Goal: Information Seeking & Learning: Learn about a topic

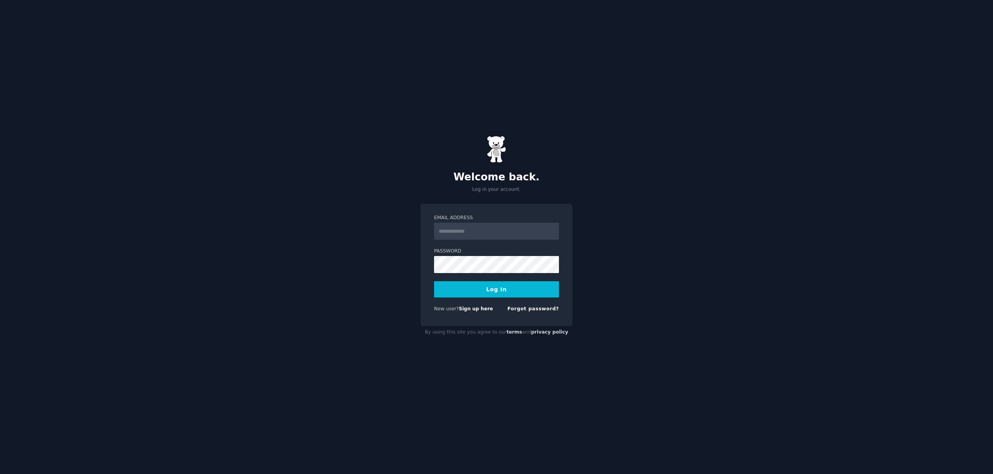
click at [462, 233] on input "Email Address" at bounding box center [496, 231] width 125 height 17
click at [0, 473] on com-1password-button at bounding box center [0, 474] width 0 height 0
type input "**********"
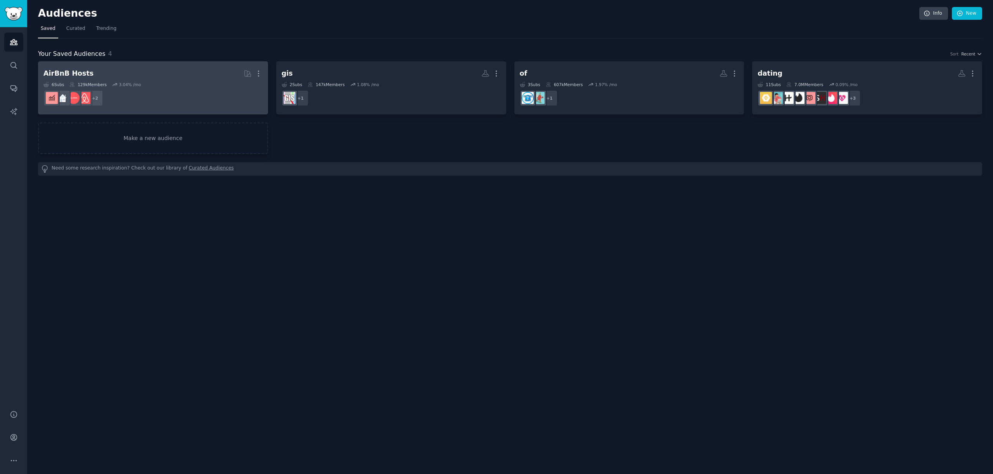
click at [82, 71] on div "AirBnB Hosts" at bounding box center [68, 74] width 50 height 10
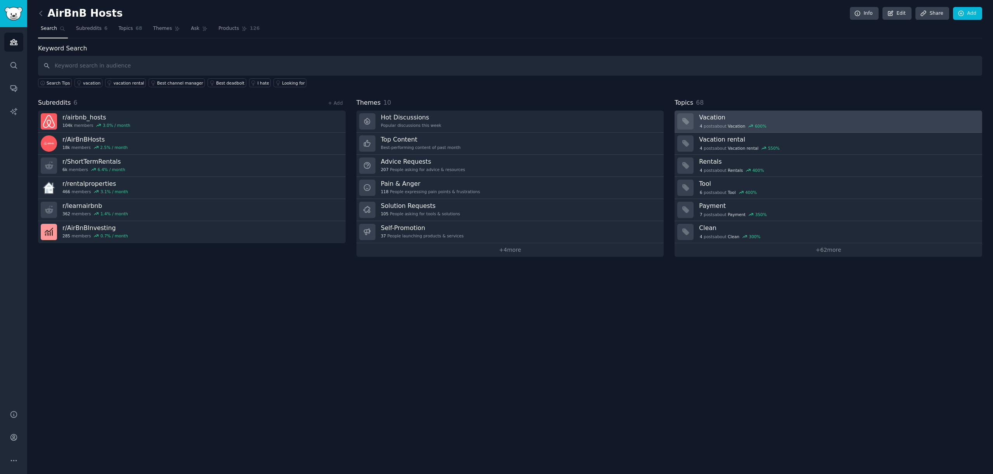
click at [715, 124] on div "4 post s about Vacation 600 %" at bounding box center [733, 126] width 68 height 7
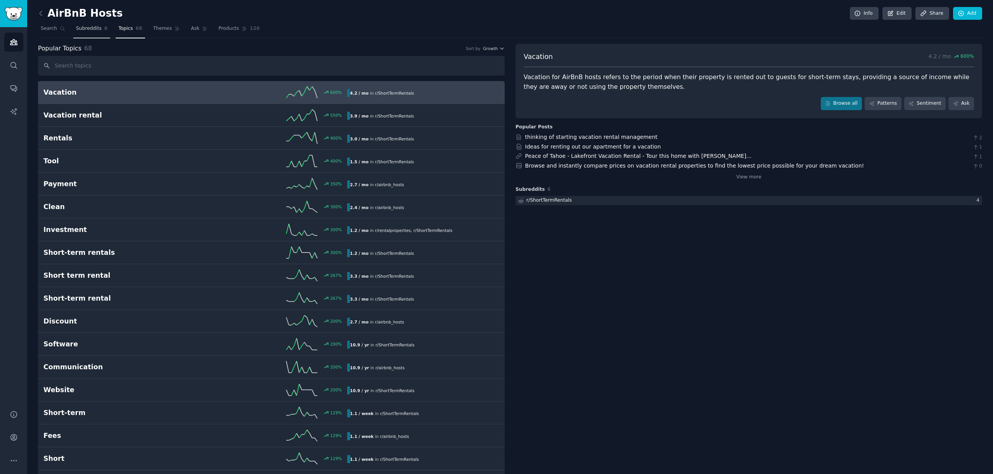
click at [82, 31] on span "Subreddits" at bounding box center [89, 28] width 26 height 7
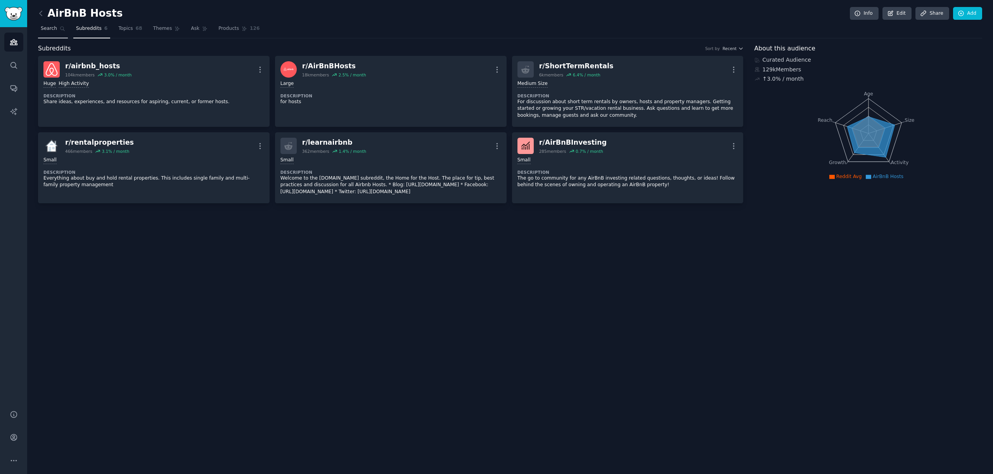
click at [53, 30] on span "Search" at bounding box center [49, 28] width 16 height 7
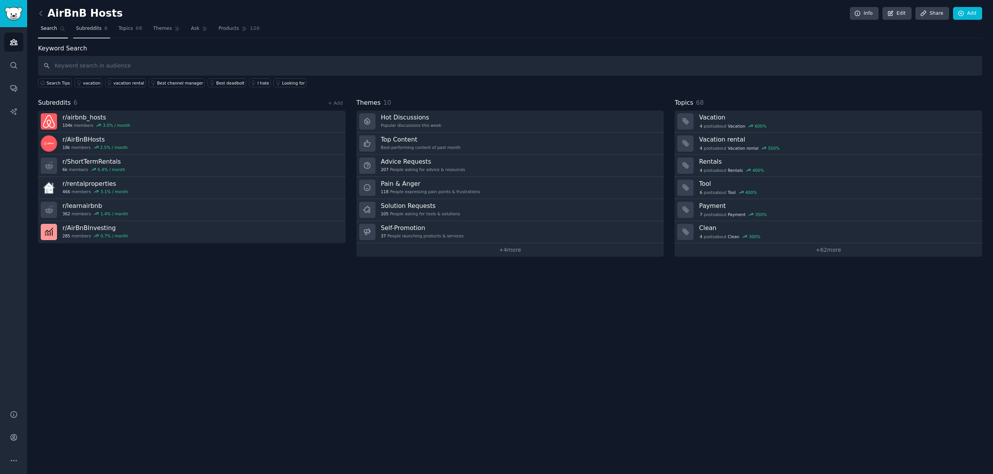
click at [108, 29] on link "Subreddits 6" at bounding box center [91, 30] width 37 height 16
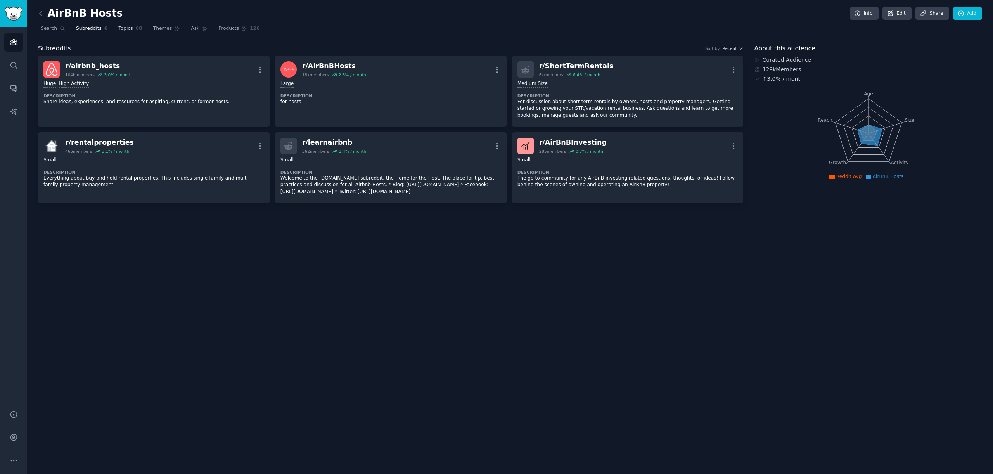
click at [131, 29] on span "Topics" at bounding box center [125, 28] width 14 height 7
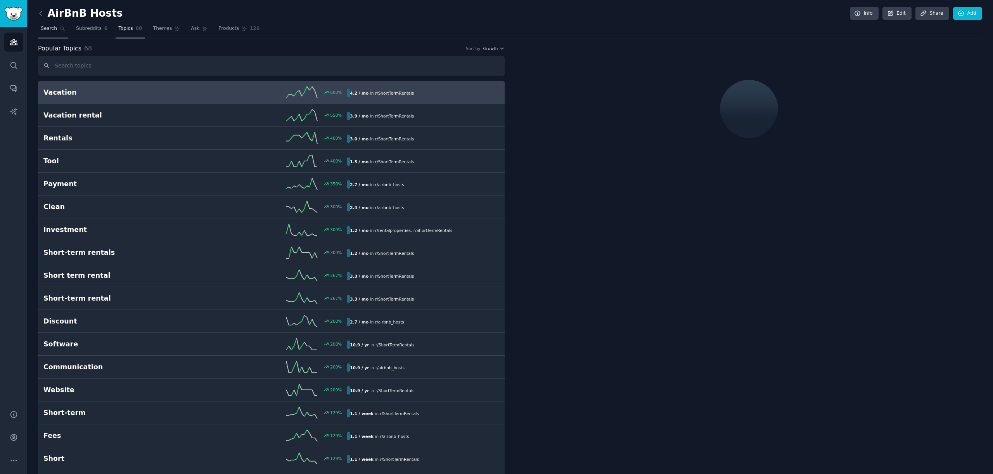
click at [54, 29] on span "Search" at bounding box center [49, 28] width 16 height 7
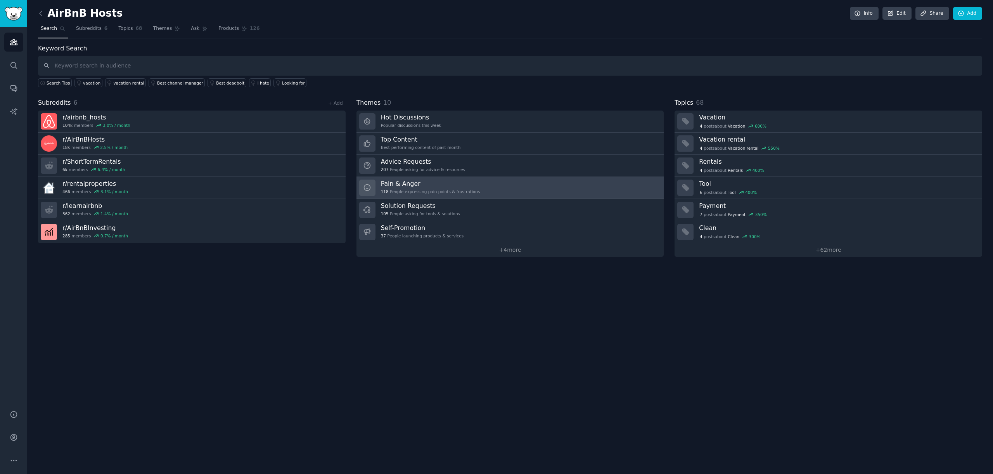
click at [418, 184] on h3 "Pain & Anger" at bounding box center [430, 184] width 99 height 8
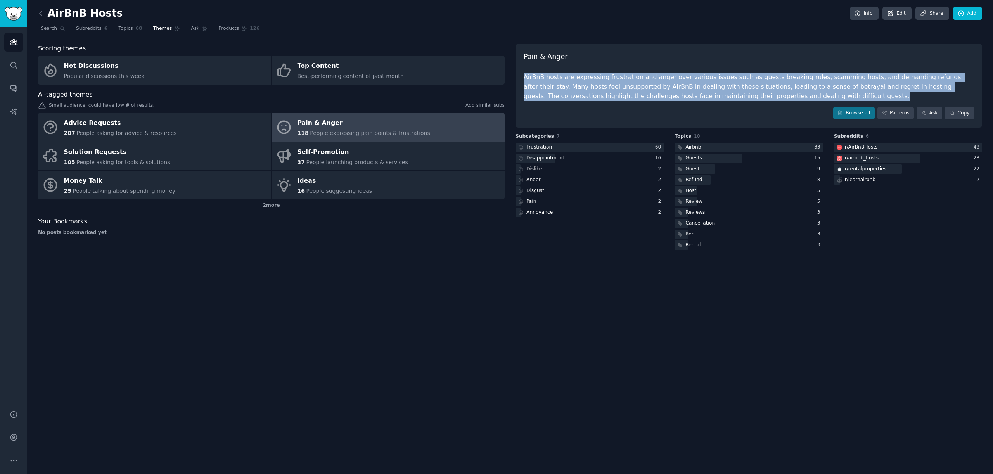
drag, startPoint x: 521, startPoint y: 77, endPoint x: 765, endPoint y: 100, distance: 244.6
click at [765, 100] on div "Pain & Anger AirBnB hosts are expressing frustration and anger over various iss…" at bounding box center [748, 86] width 466 height 84
click at [765, 99] on div "AirBnB hosts are expressing frustration and anger over various issues such as g…" at bounding box center [748, 87] width 450 height 29
drag, startPoint x: 766, startPoint y: 97, endPoint x: 523, endPoint y: 73, distance: 245.1
click at [523, 73] on div "Pain & Anger AirBnB hosts are expressing frustration and anger over various iss…" at bounding box center [748, 86] width 466 height 84
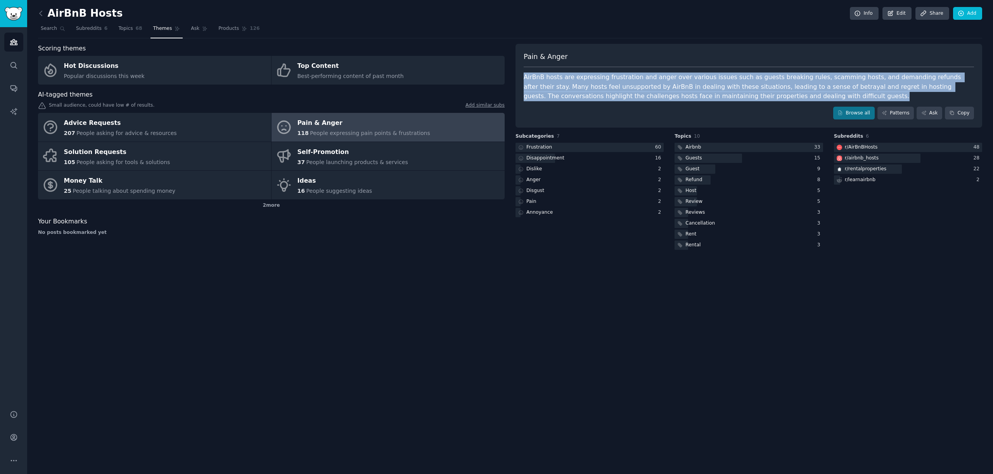
click at [539, 77] on div "AirBnB hosts are expressing frustration and anger over various issues such as g…" at bounding box center [748, 87] width 450 height 29
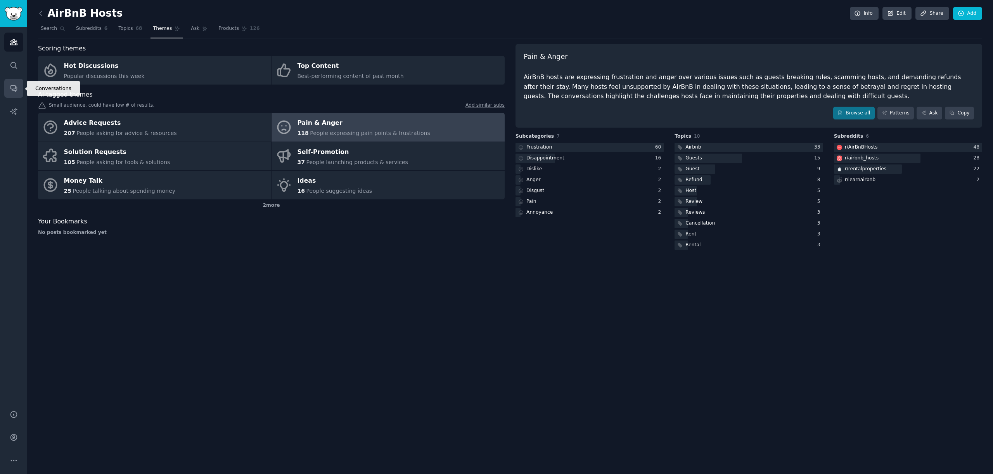
click at [15, 87] on icon "Sidebar" at bounding box center [14, 88] width 8 height 8
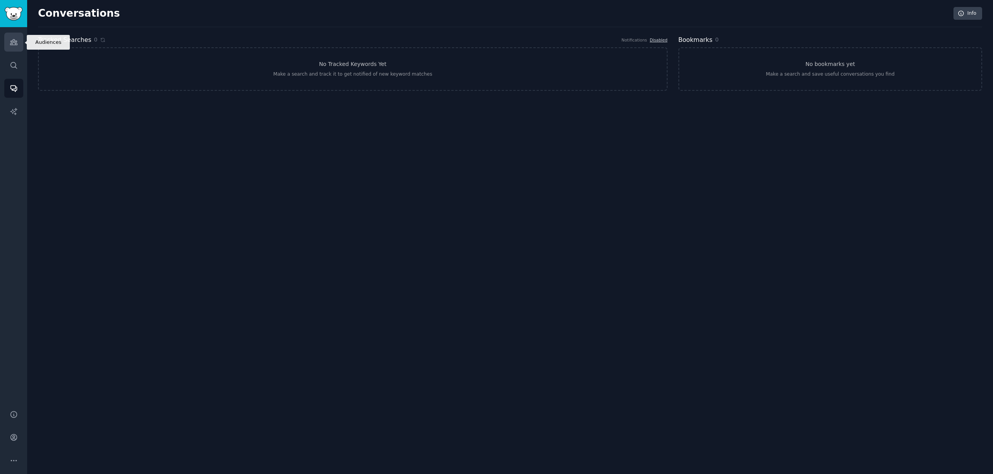
click at [11, 46] on icon "Sidebar" at bounding box center [14, 42] width 8 height 8
